Goal: Transaction & Acquisition: Obtain resource

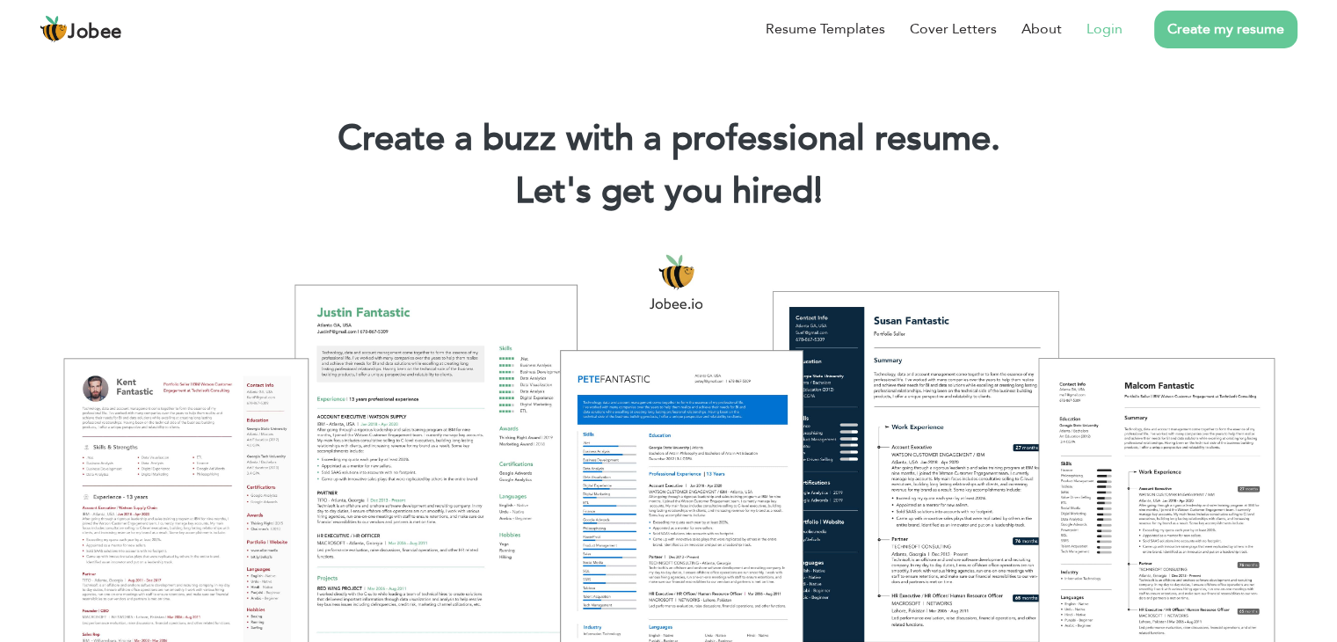
click at [1097, 22] on link "Login" at bounding box center [1105, 28] width 36 height 21
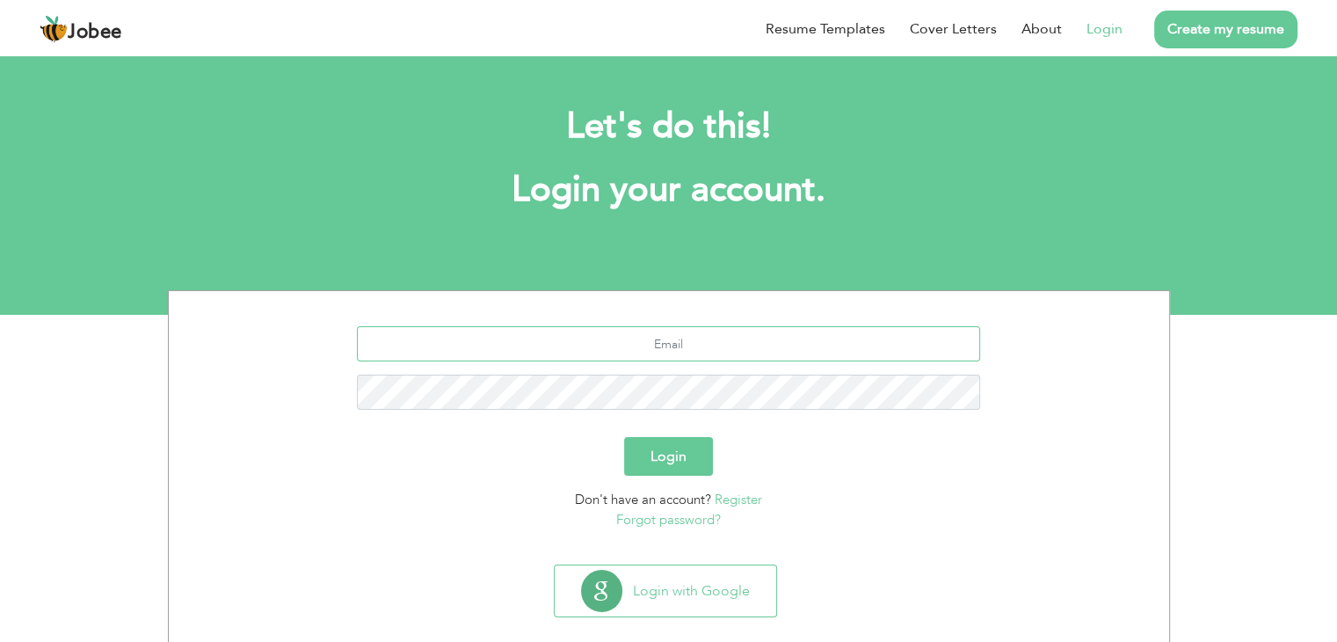
click at [638, 334] on input "text" at bounding box center [668, 343] width 623 height 35
type input "[EMAIL_ADDRESS][DOMAIN_NAME]"
click at [679, 475] on button "Login" at bounding box center [668, 456] width 89 height 39
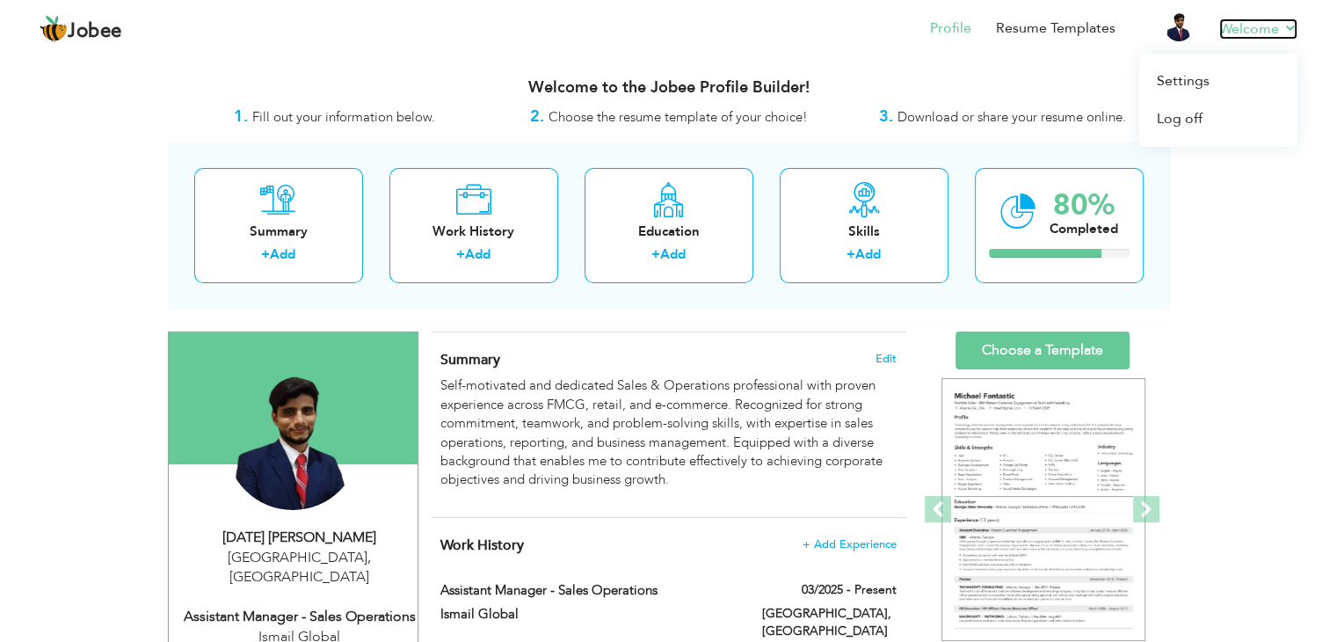
click at [1254, 26] on link "Welcome" at bounding box center [1259, 28] width 78 height 21
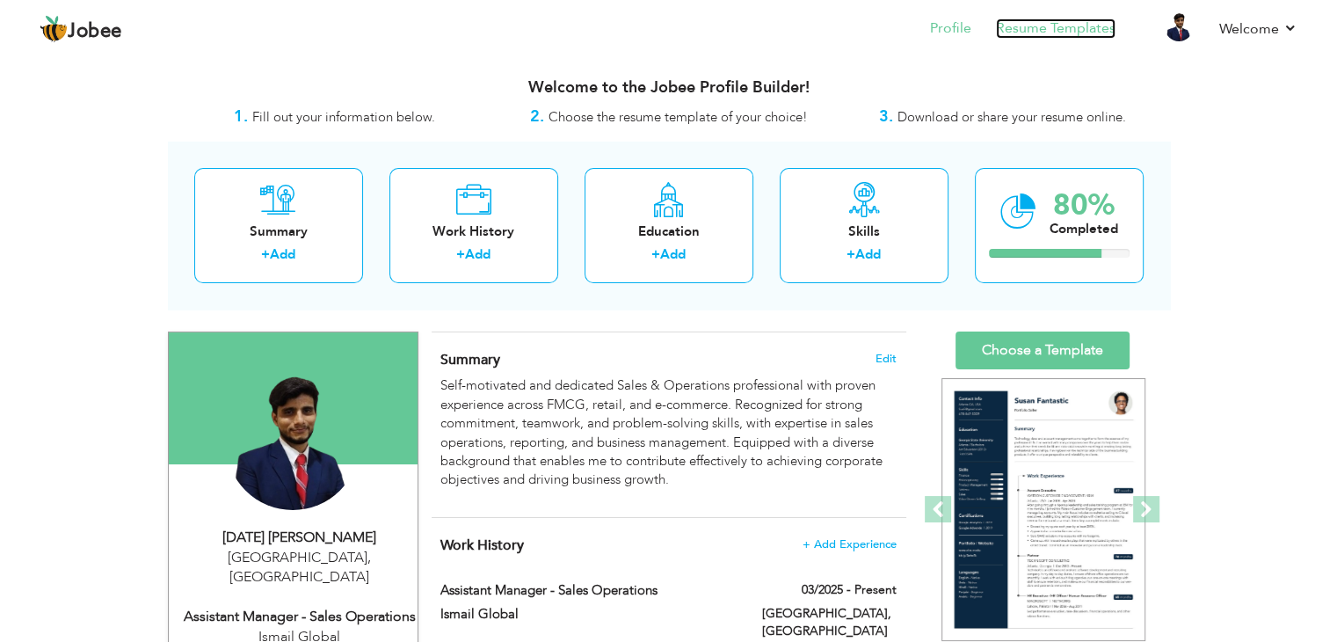
click at [1017, 32] on link "Resume Templates" at bounding box center [1056, 28] width 120 height 20
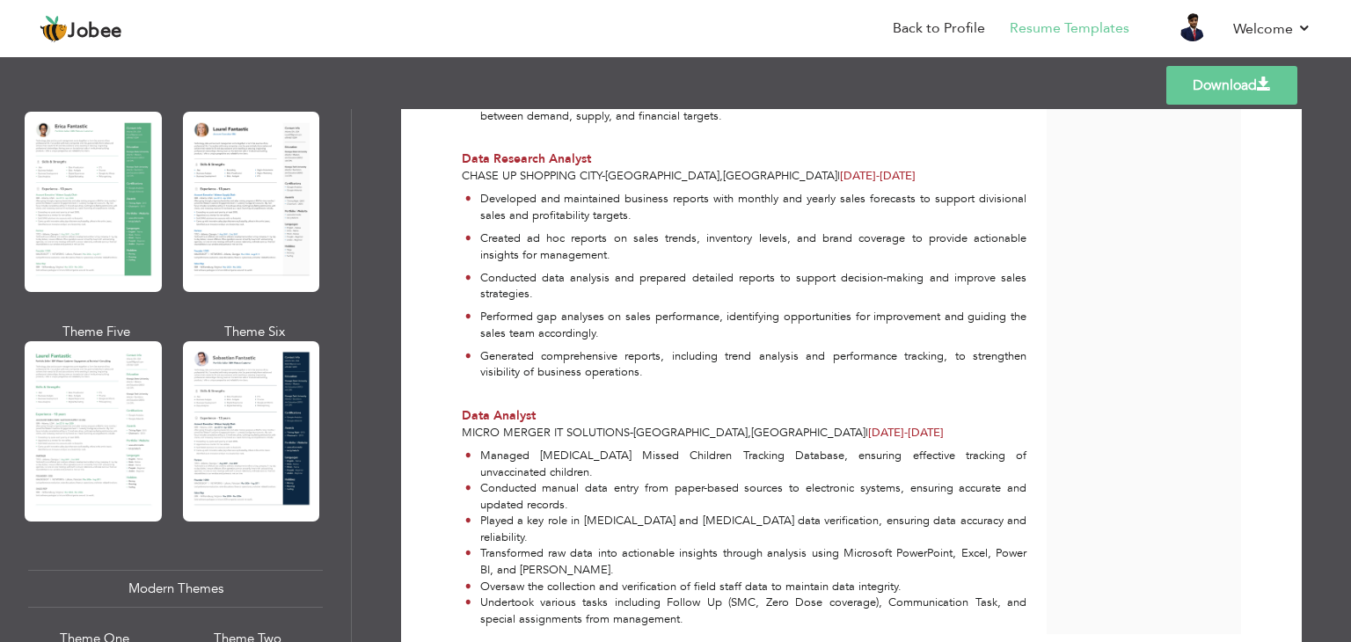
scroll to position [440, 0]
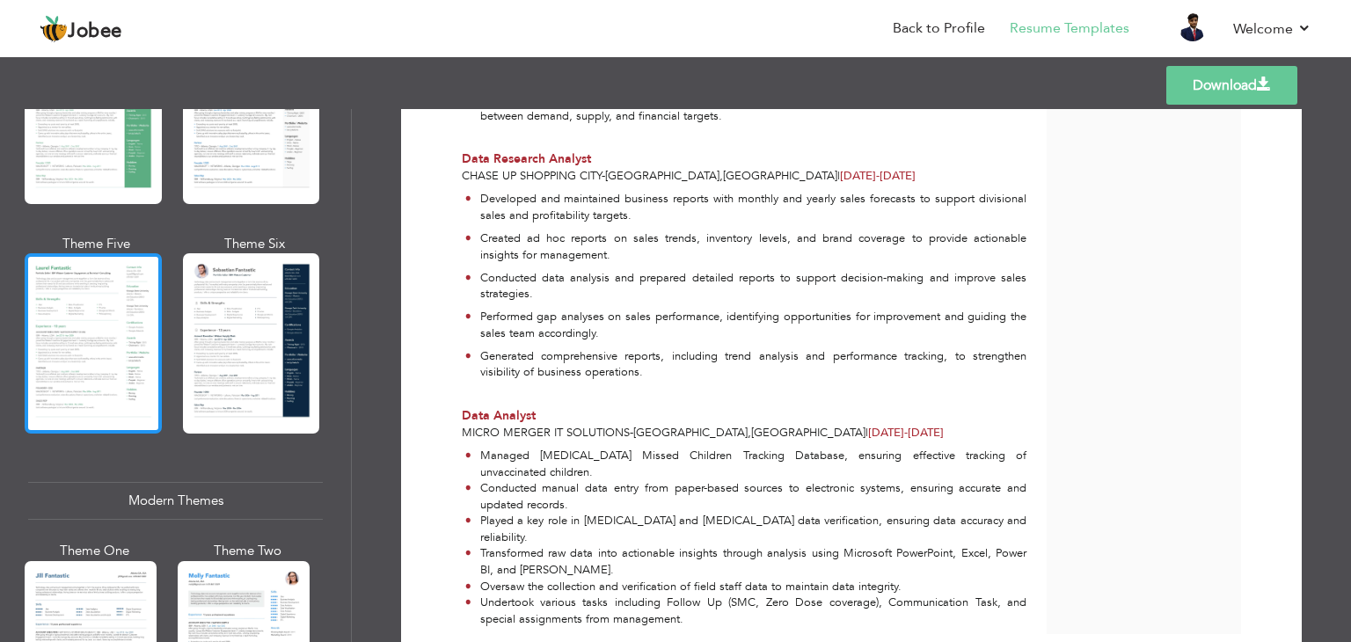
click at [101, 343] on div at bounding box center [93, 343] width 137 height 180
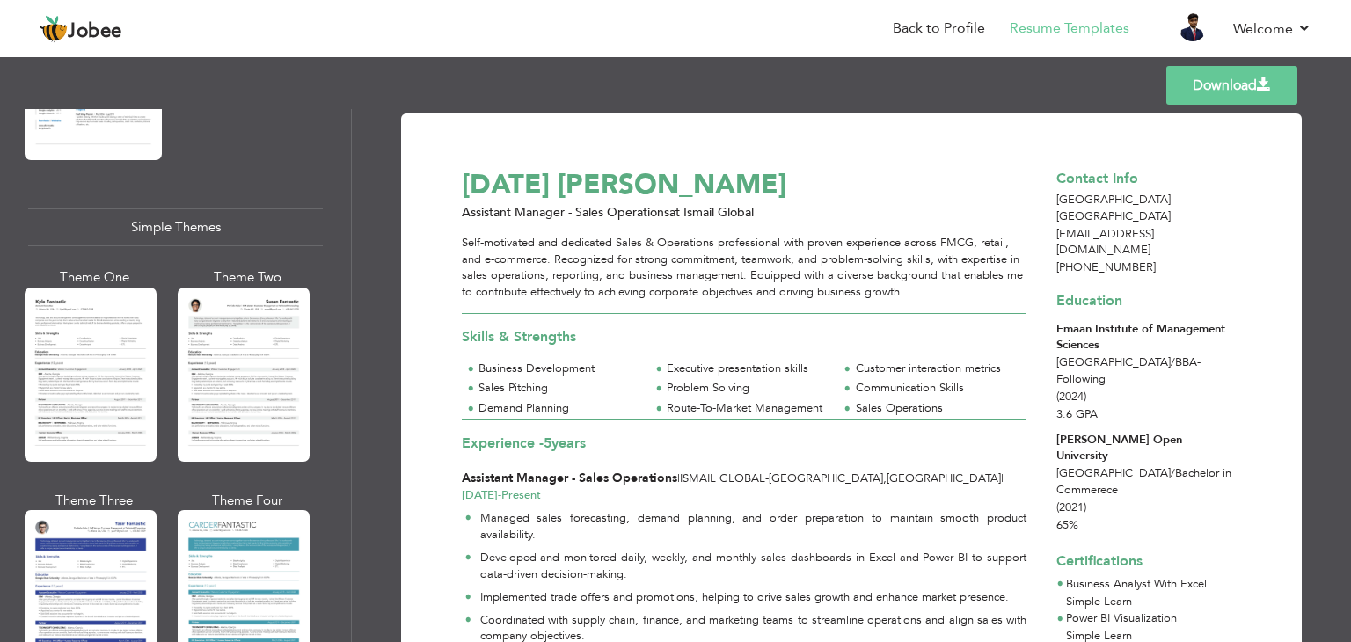
scroll to position [3056, 0]
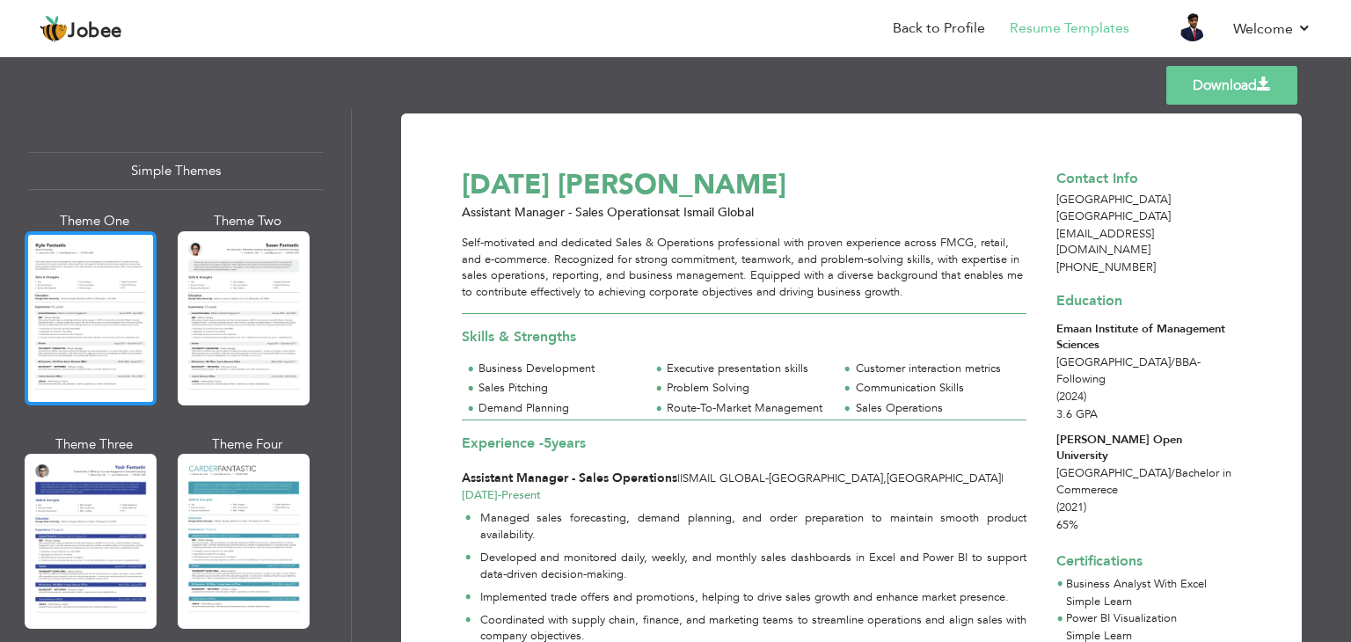
click at [84, 293] on div at bounding box center [91, 318] width 132 height 174
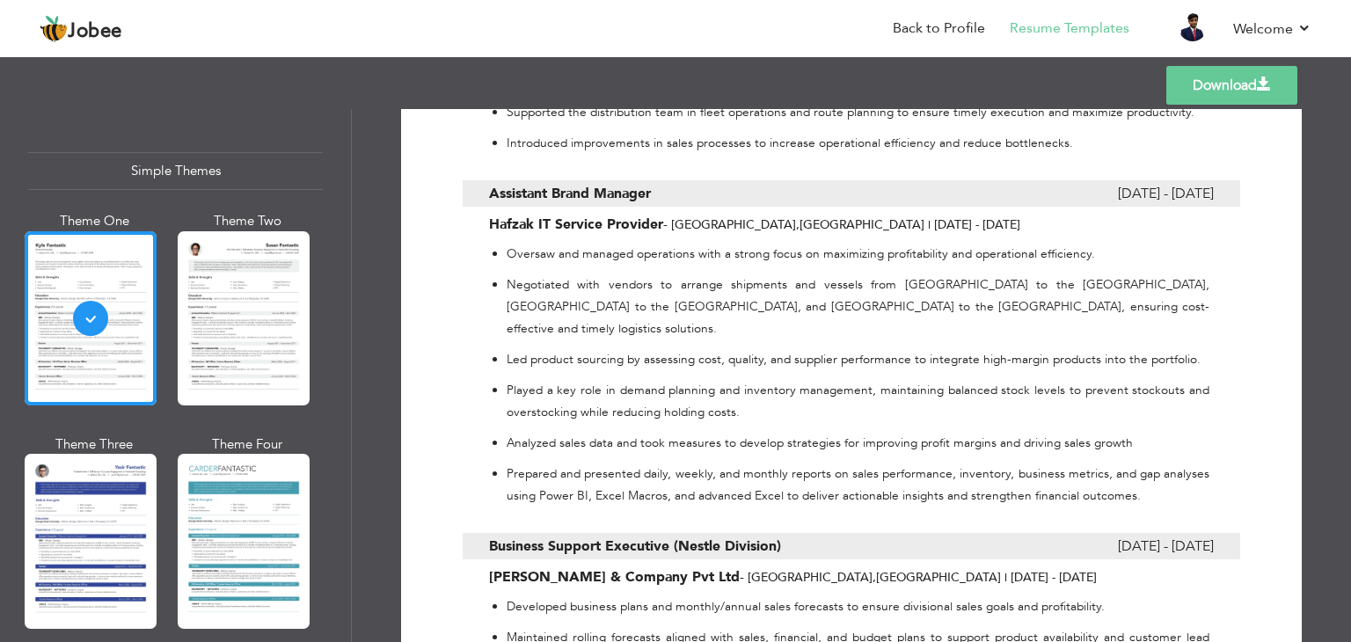
scroll to position [0, 0]
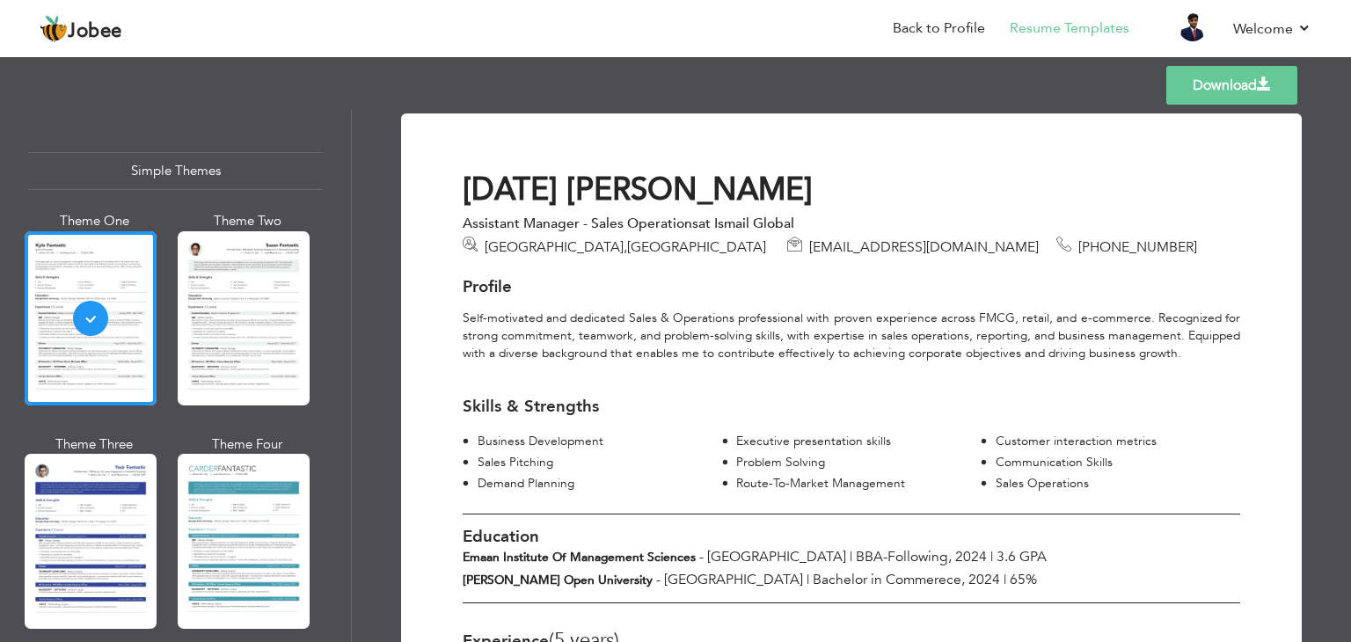
click at [1190, 96] on link "Download" at bounding box center [1231, 85] width 131 height 39
